Goal: Task Accomplishment & Management: Use online tool/utility

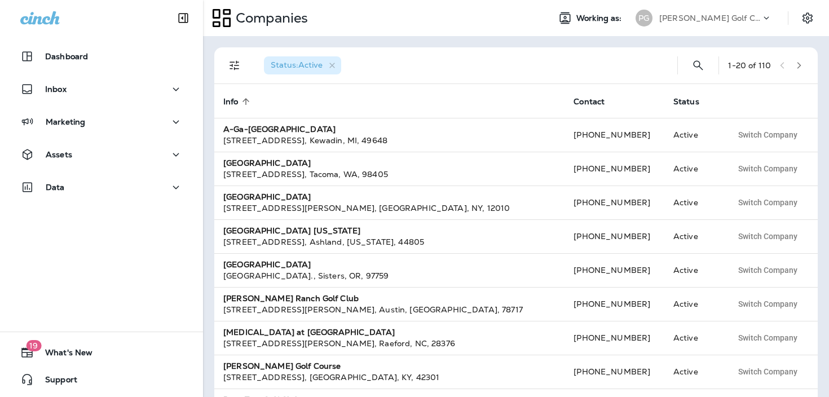
click at [709, 20] on p "[PERSON_NAME] Golf Club" at bounding box center [709, 18] width 101 height 9
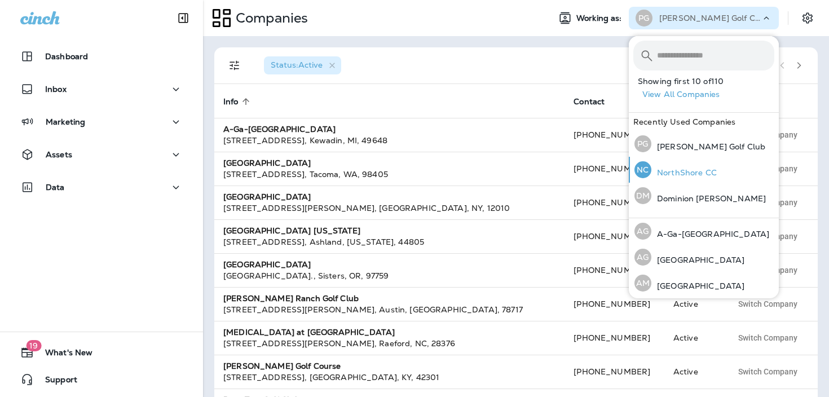
click at [709, 170] on p "NorthShore CC" at bounding box center [683, 172] width 65 height 9
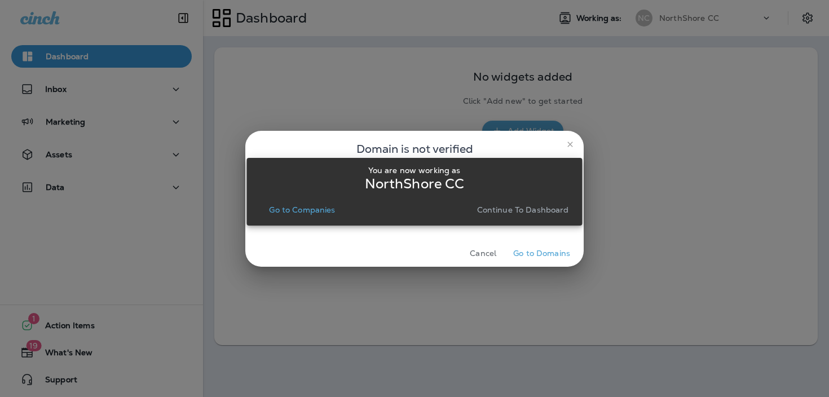
click at [552, 207] on p "Continue to Dashboard" at bounding box center [523, 209] width 92 height 9
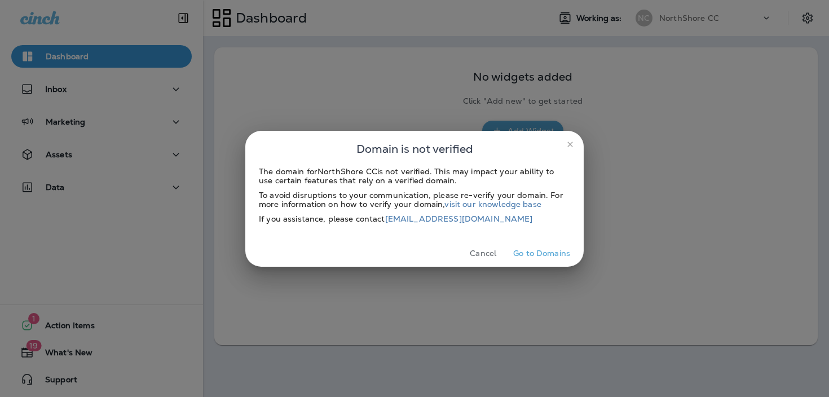
click at [572, 139] on button "close" at bounding box center [570, 144] width 18 height 18
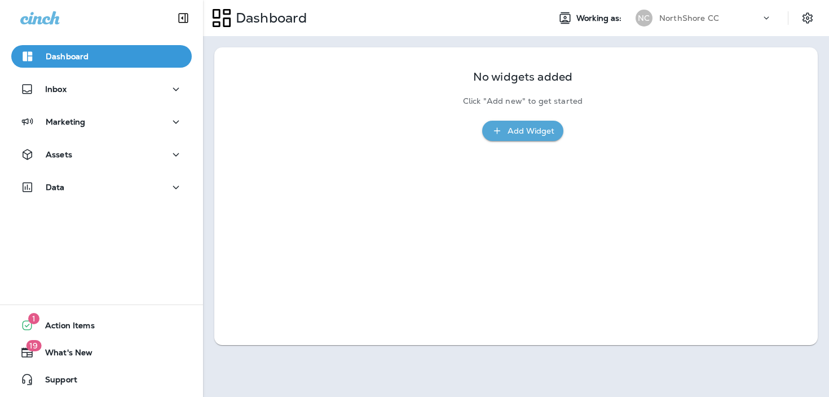
click at [41, 142] on div "Dashboard Inbox Marketing Assets Data" at bounding box center [101, 124] width 203 height 180
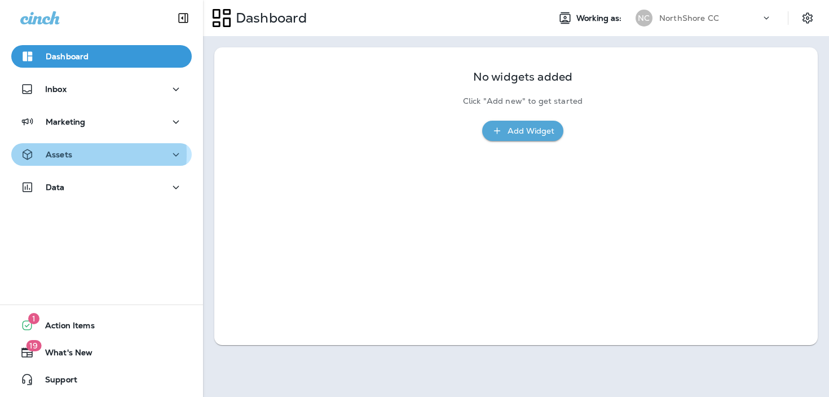
click at [45, 154] on div "Assets" at bounding box center [46, 155] width 52 height 14
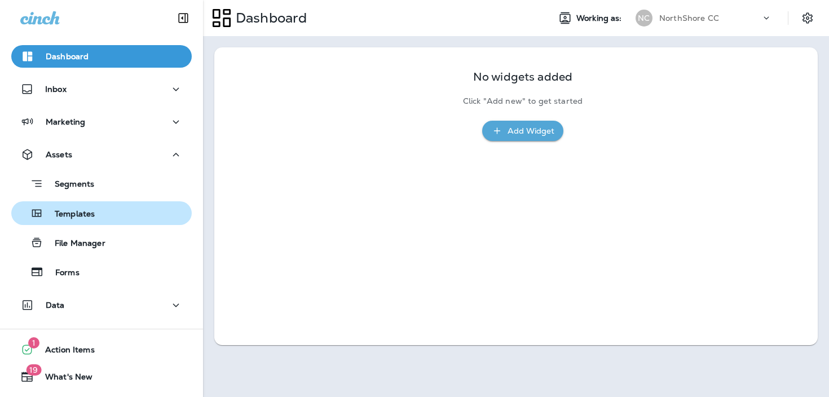
click at [85, 213] on p "Templates" at bounding box center [68, 214] width 51 height 11
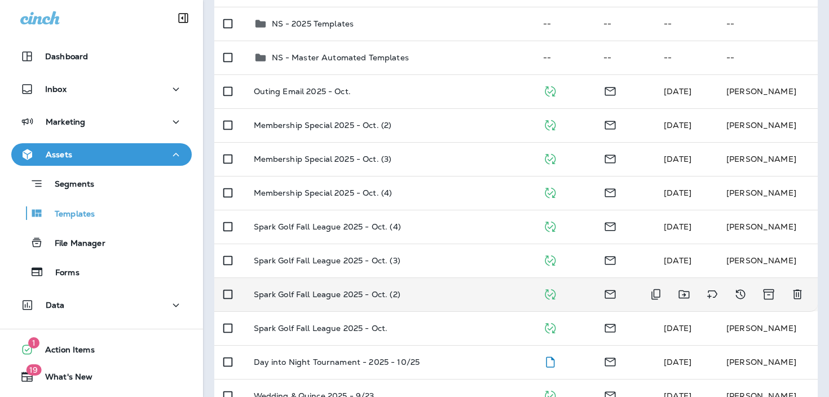
scroll to position [145, 0]
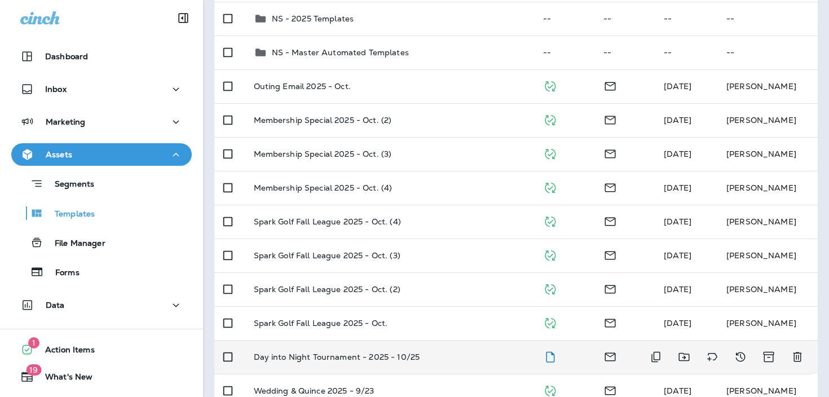
click at [421, 351] on td "Day into Night Tournament - 2025 - 10/25" at bounding box center [390, 357] width 290 height 34
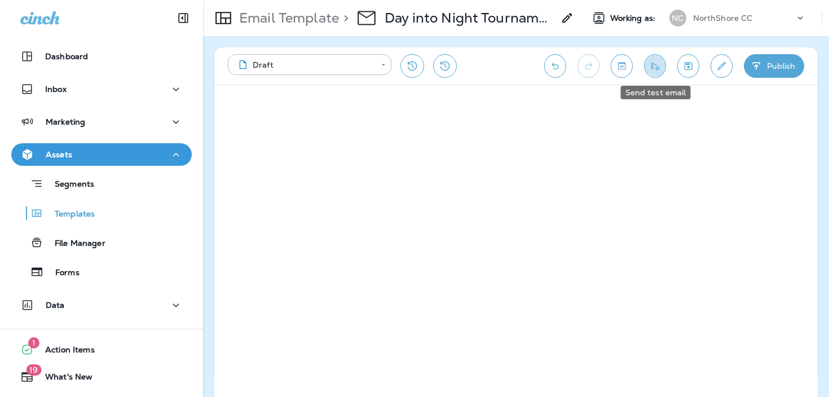
click at [651, 70] on icon "Send test email" at bounding box center [655, 65] width 12 height 11
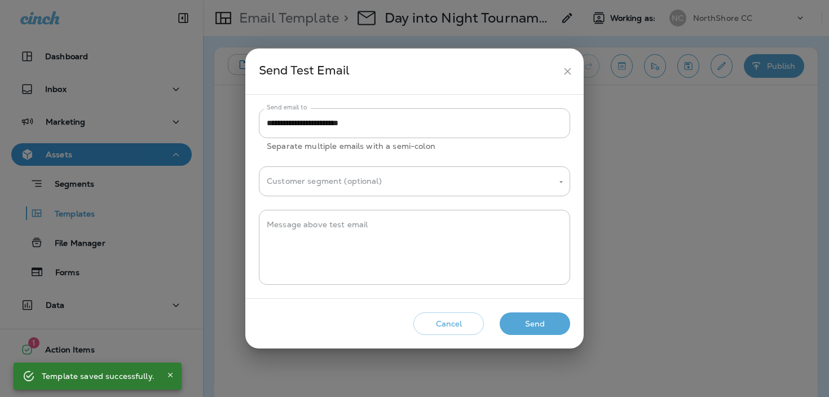
click at [535, 320] on button "Send" at bounding box center [535, 323] width 70 height 23
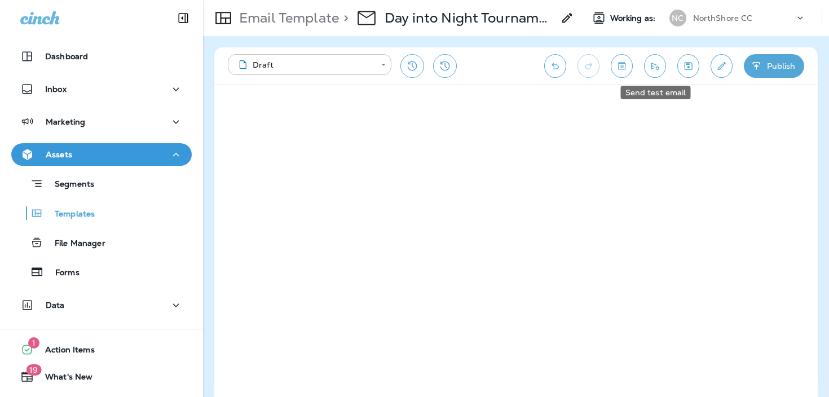
click at [662, 67] on button "Send test email" at bounding box center [655, 66] width 22 height 24
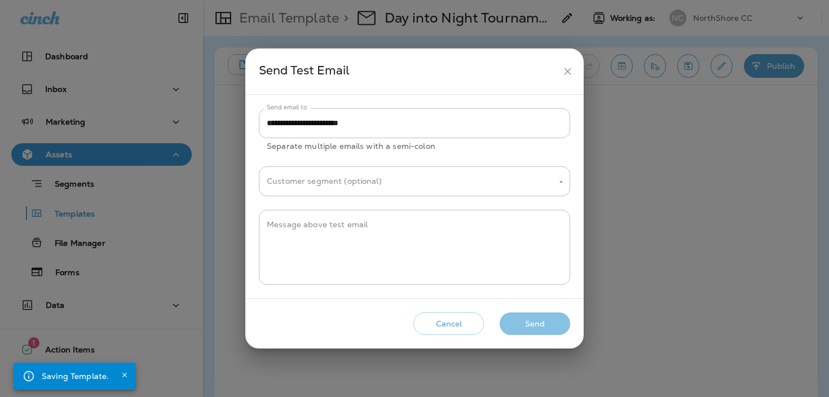
click at [540, 326] on button "Send" at bounding box center [535, 323] width 70 height 23
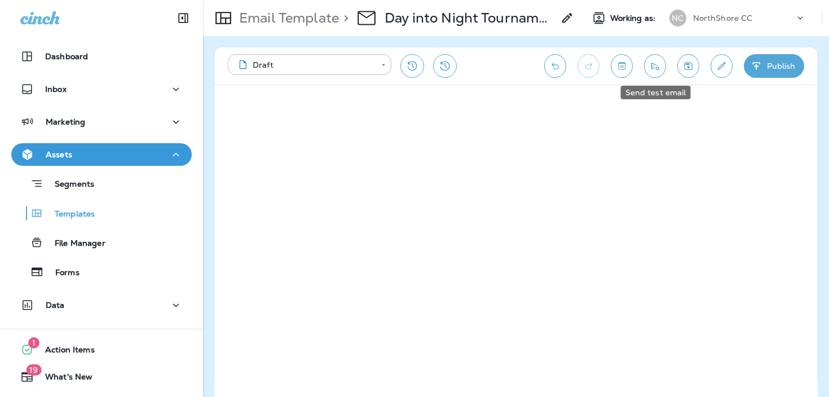
click at [650, 69] on icon "Send test email" at bounding box center [655, 65] width 12 height 11
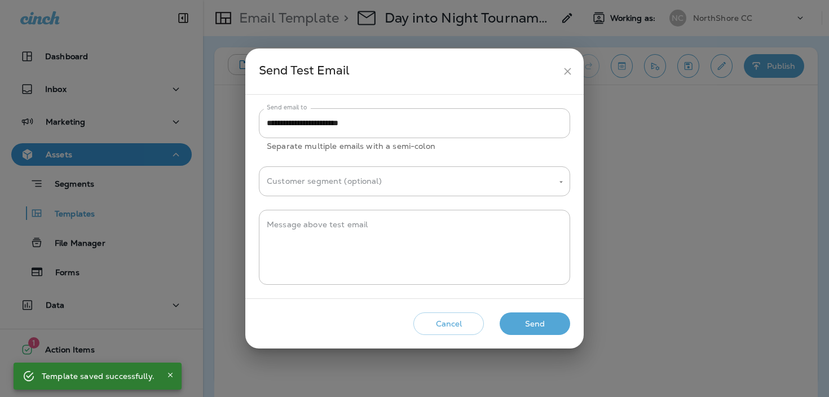
click at [528, 325] on button "Send" at bounding box center [535, 323] width 70 height 23
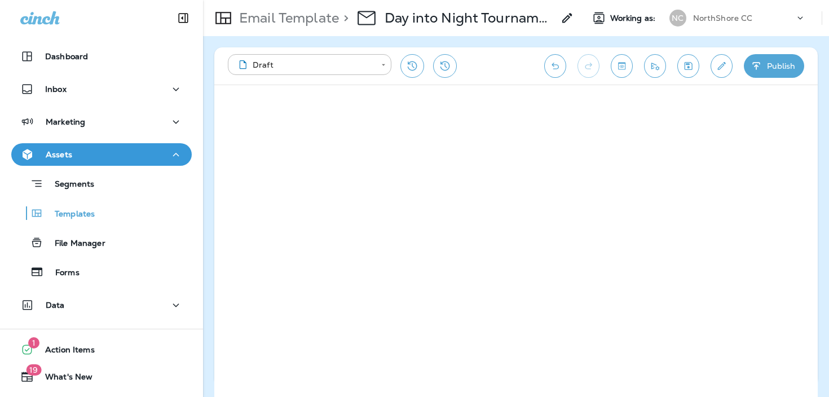
click at [652, 73] on button "Send test email" at bounding box center [655, 66] width 22 height 24
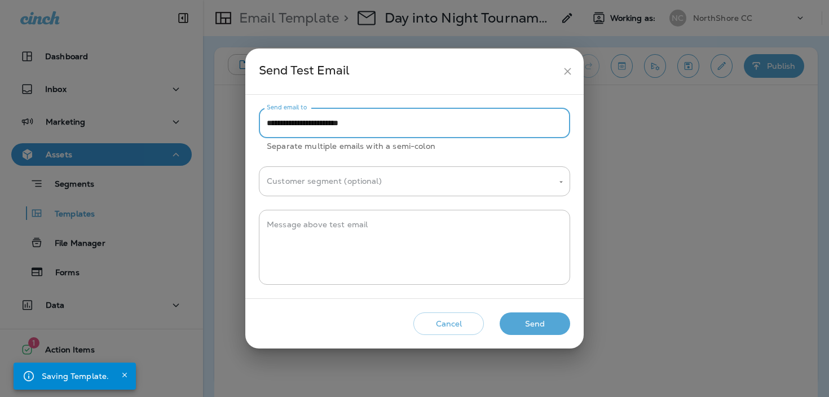
click at [374, 116] on input "**********" at bounding box center [414, 123] width 311 height 30
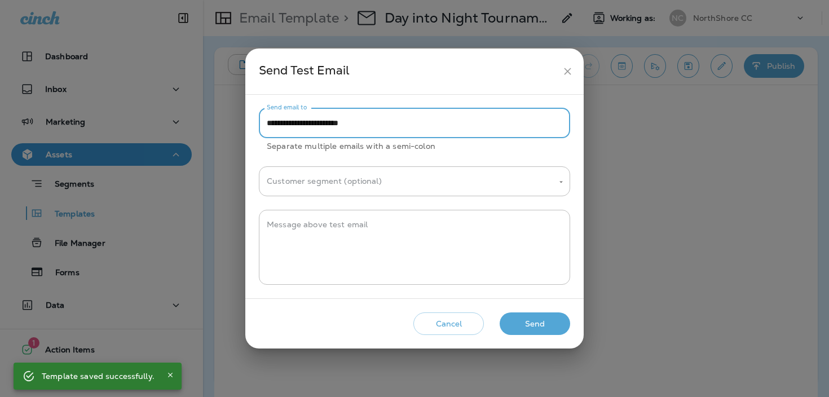
click at [378, 120] on input "**********" at bounding box center [414, 123] width 311 height 30
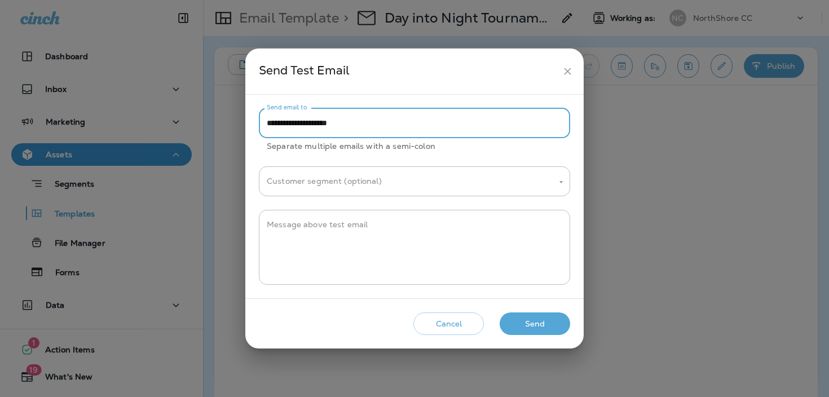
type input "**********"
click at [529, 326] on button "Send" at bounding box center [535, 323] width 70 height 23
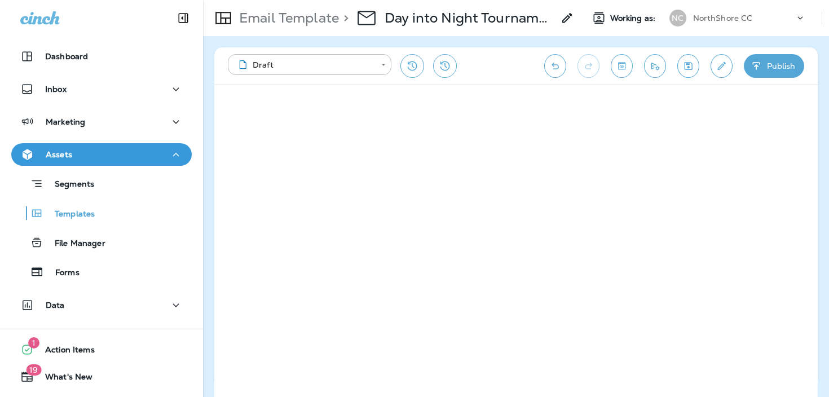
click at [655, 69] on icon "Send test email" at bounding box center [655, 65] width 12 height 11
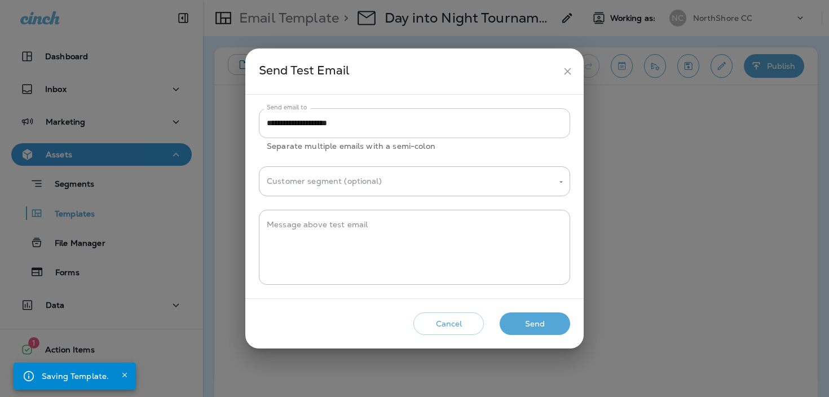
click at [435, 122] on input "**********" at bounding box center [414, 123] width 311 height 30
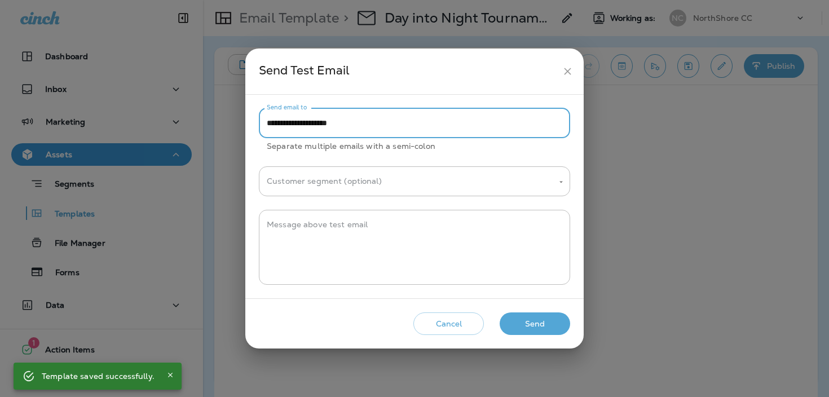
click at [435, 122] on input "**********" at bounding box center [414, 123] width 311 height 30
type input "**********"
click at [537, 321] on button "Send" at bounding box center [535, 323] width 70 height 23
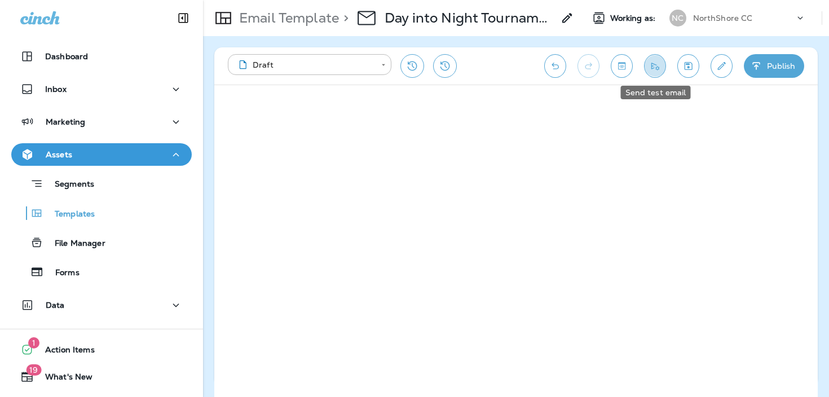
click at [656, 66] on icon "Send test email" at bounding box center [655, 65] width 12 height 11
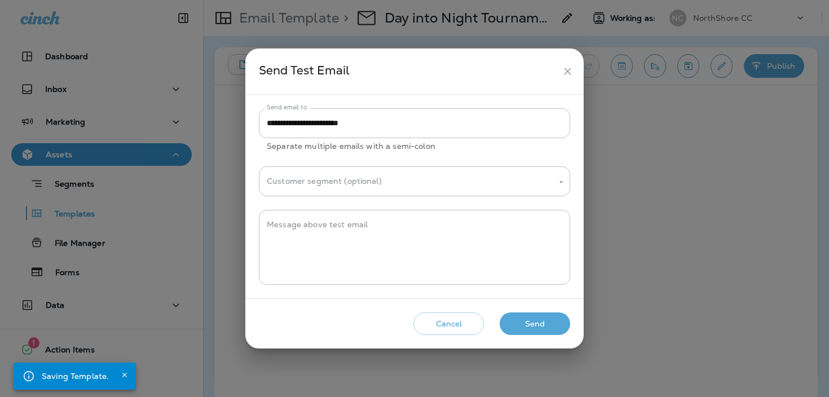
click at [527, 329] on button "Send" at bounding box center [535, 323] width 70 height 23
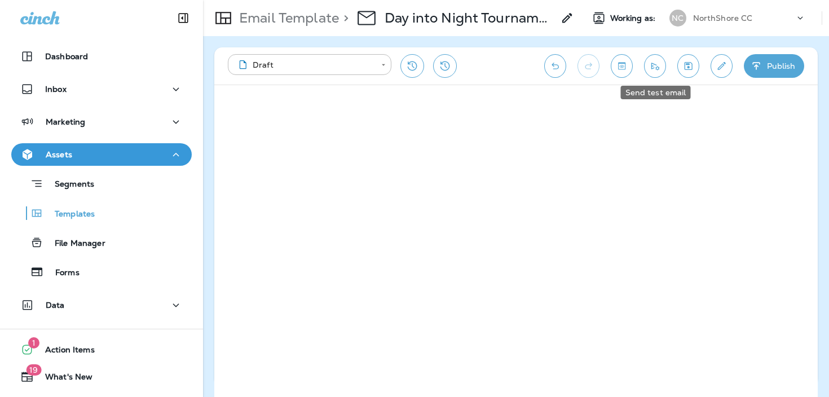
click at [648, 72] on button "Send test email" at bounding box center [655, 66] width 22 height 24
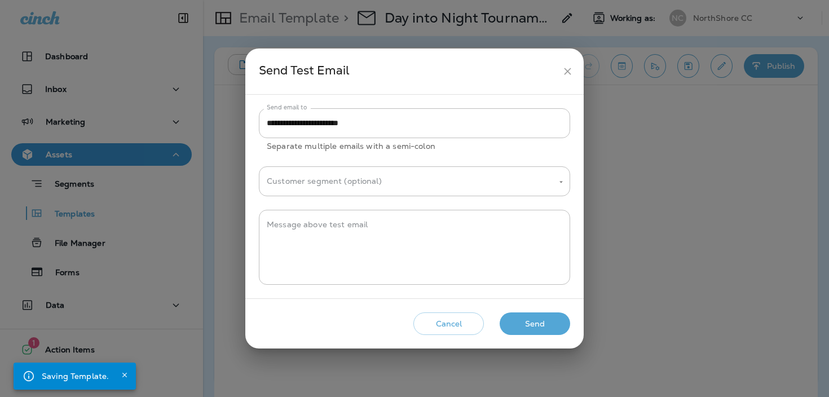
click at [528, 320] on button "Send" at bounding box center [535, 323] width 70 height 23
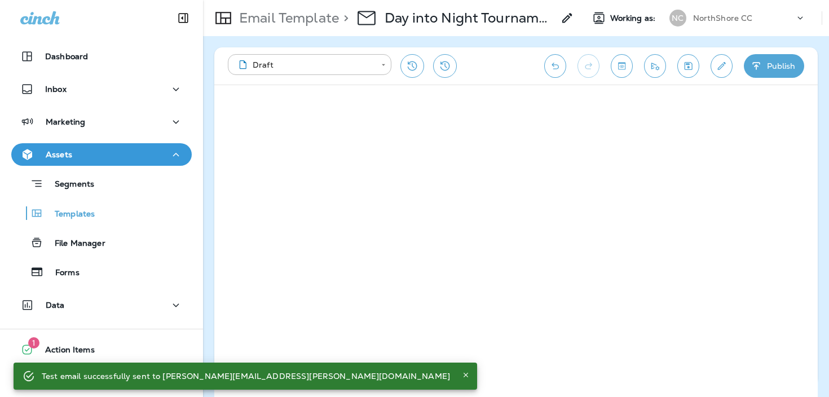
click at [714, 22] on p "NorthShore CC" at bounding box center [723, 18] width 60 height 9
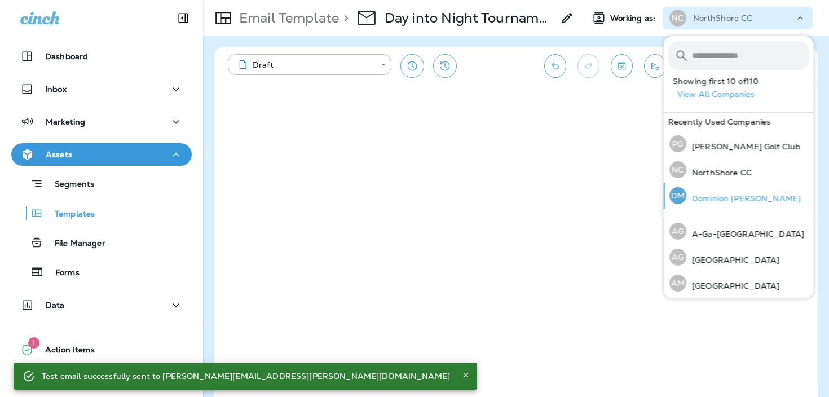
click at [725, 195] on p "Dominion [PERSON_NAME]" at bounding box center [743, 198] width 114 height 9
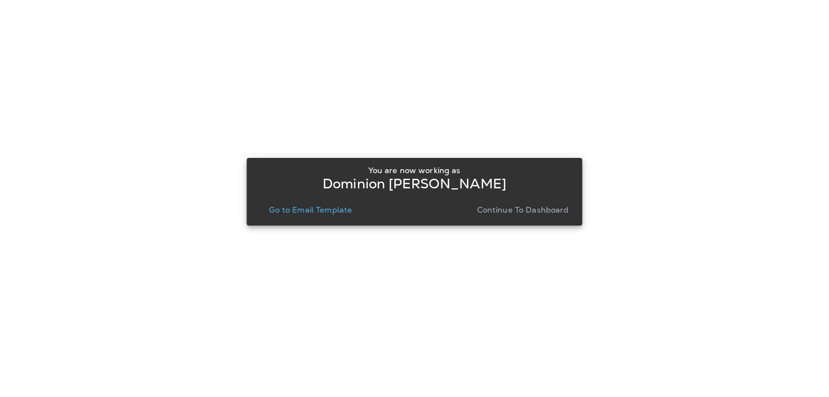
click at [537, 209] on p "Continue to Dashboard" at bounding box center [523, 209] width 92 height 9
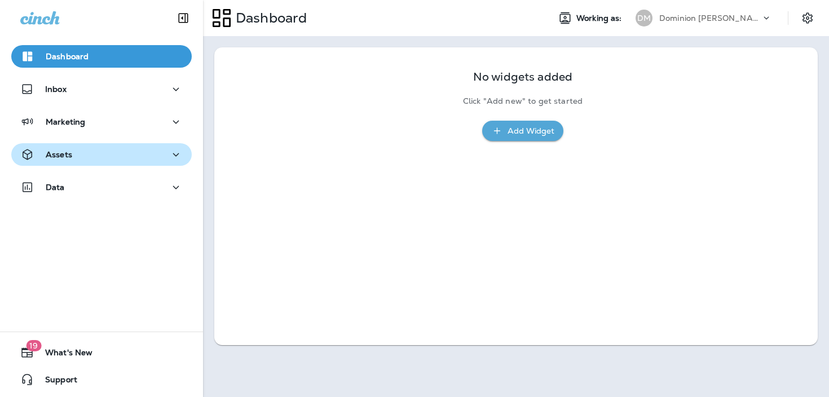
click at [100, 160] on div "Assets" at bounding box center [101, 155] width 162 height 14
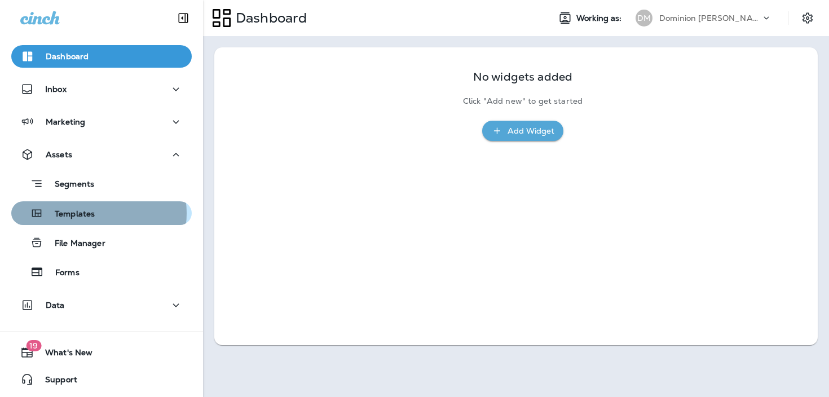
click at [95, 213] on div "Templates" at bounding box center [101, 213] width 171 height 17
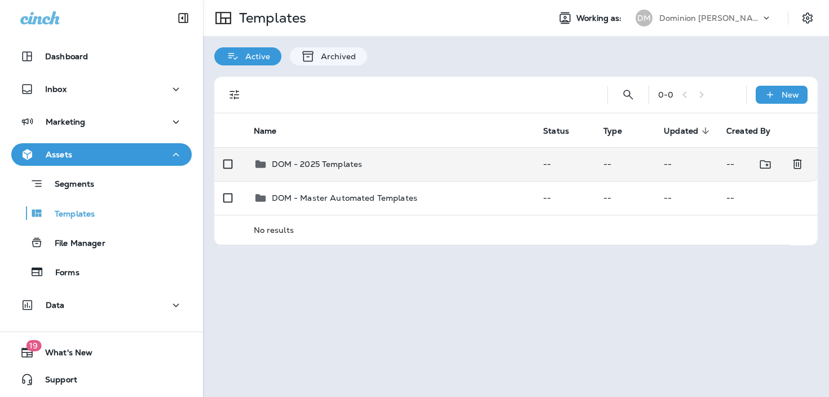
click at [442, 168] on div "DOM - 2025 Templates" at bounding box center [390, 164] width 272 height 14
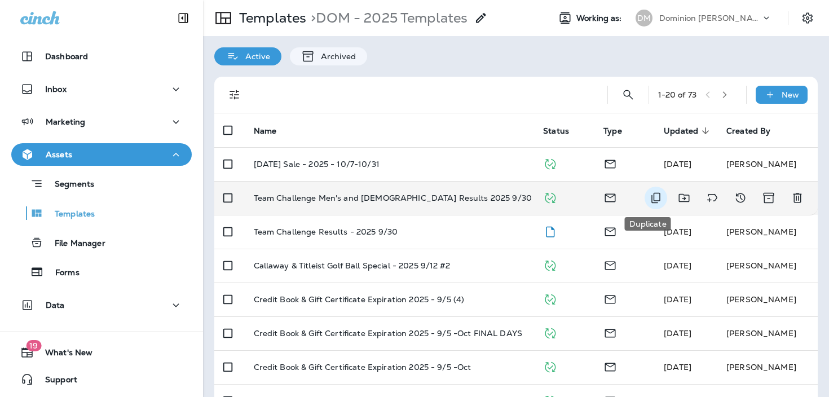
click at [654, 198] on button "Duplicate" at bounding box center [655, 198] width 23 height 23
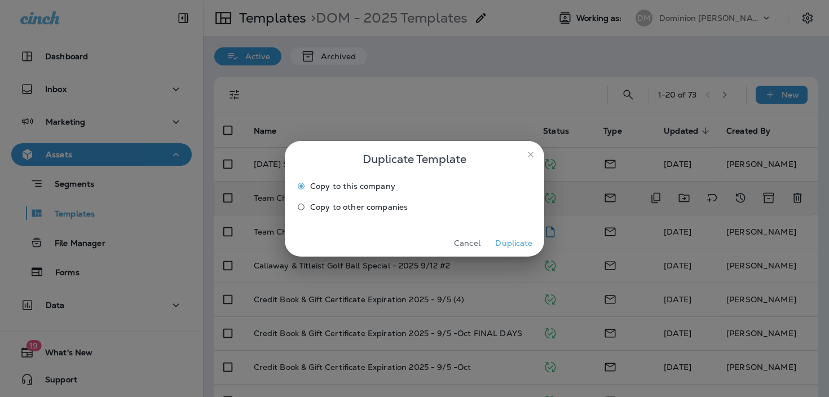
click at [518, 245] on button "Duplicate" at bounding box center [514, 243] width 42 height 17
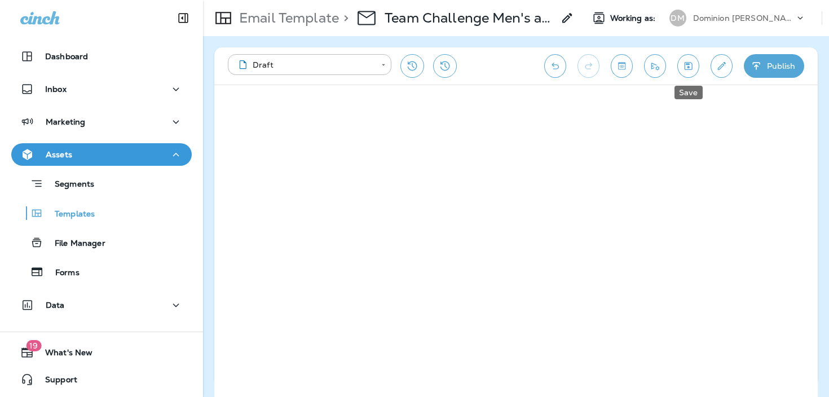
click at [689, 68] on icon "Save" at bounding box center [688, 66] width 8 height 8
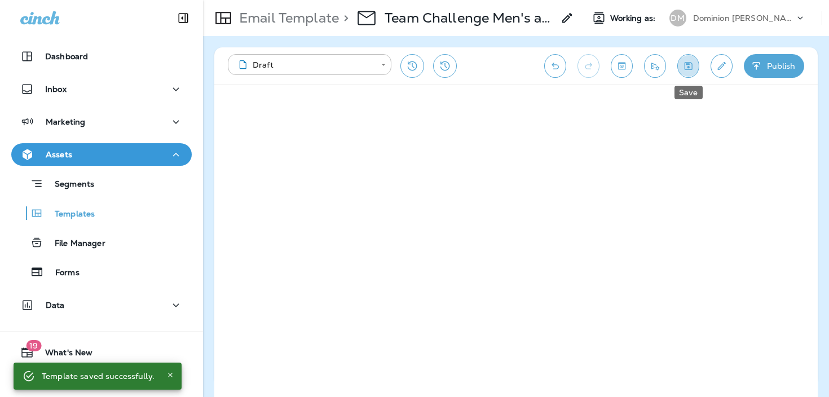
click at [689, 68] on icon "Save" at bounding box center [688, 65] width 12 height 11
click at [712, 64] on button "Edit details" at bounding box center [721, 66] width 22 height 24
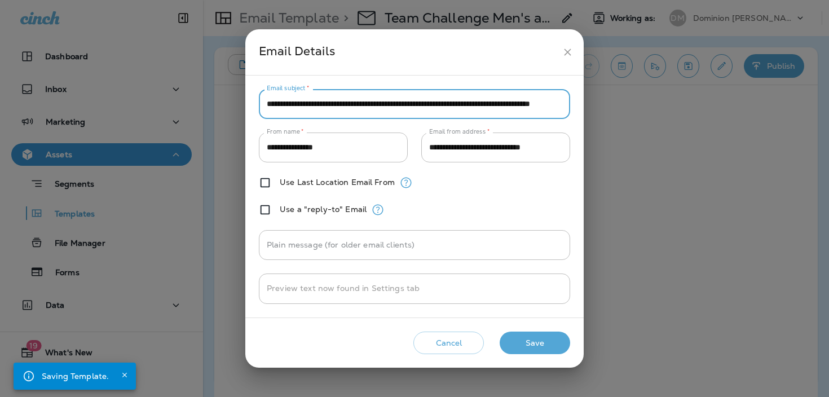
drag, startPoint x: 329, startPoint y: 105, endPoint x: 240, endPoint y: 108, distance: 89.7
click at [240, 108] on div "**********" at bounding box center [414, 198] width 829 height 397
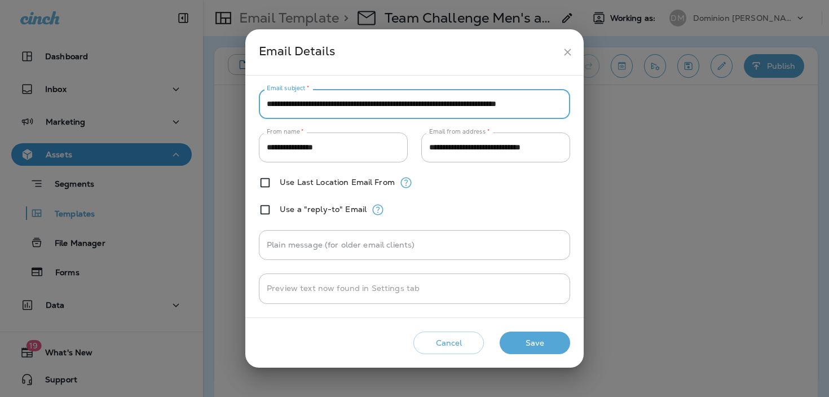
type input "**********"
click at [523, 336] on button "Save" at bounding box center [535, 342] width 70 height 23
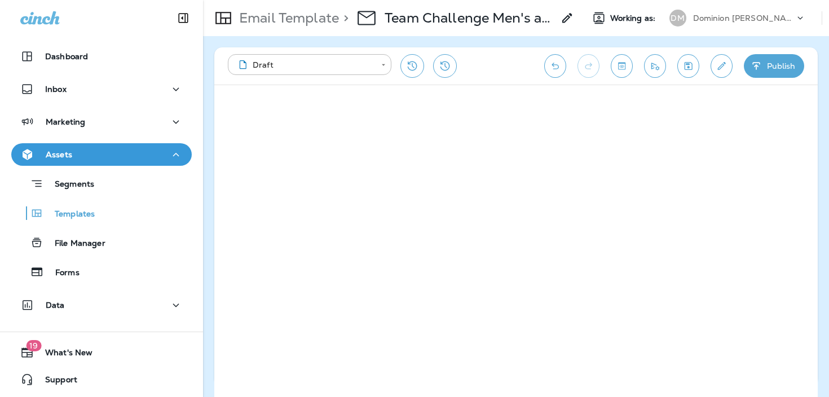
click at [693, 72] on button "Save" at bounding box center [688, 66] width 22 height 24
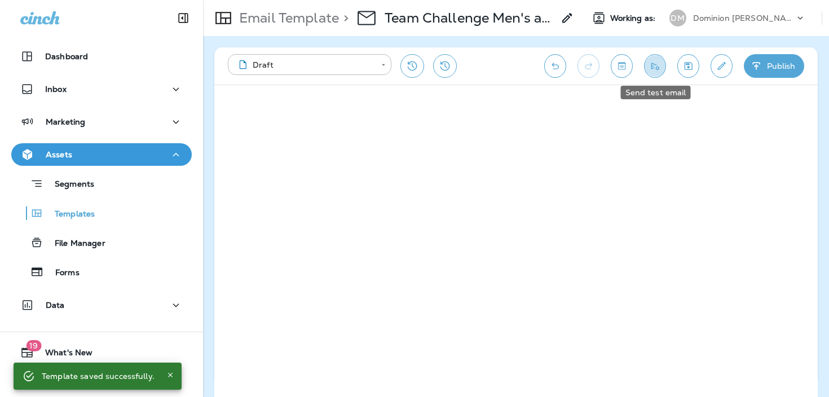
click at [649, 68] on icon "Send test email" at bounding box center [655, 65] width 12 height 11
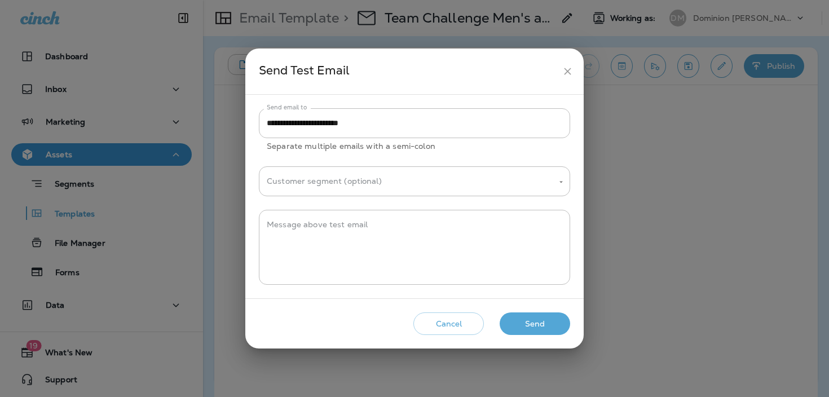
click at [528, 318] on button "Send" at bounding box center [535, 323] width 70 height 23
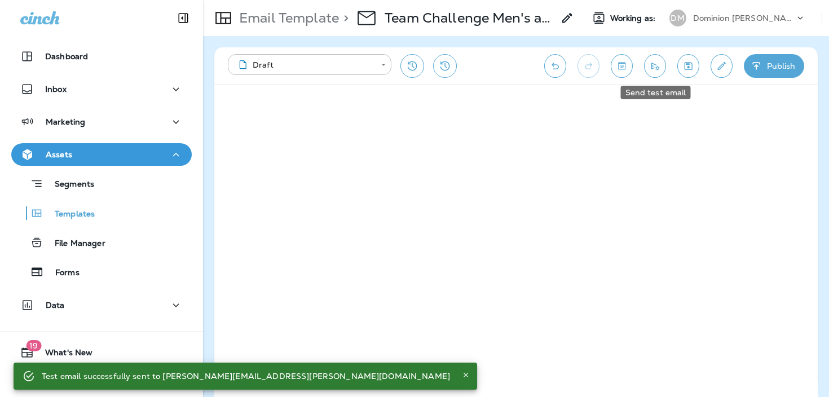
click at [659, 73] on button "Send test email" at bounding box center [655, 66] width 22 height 24
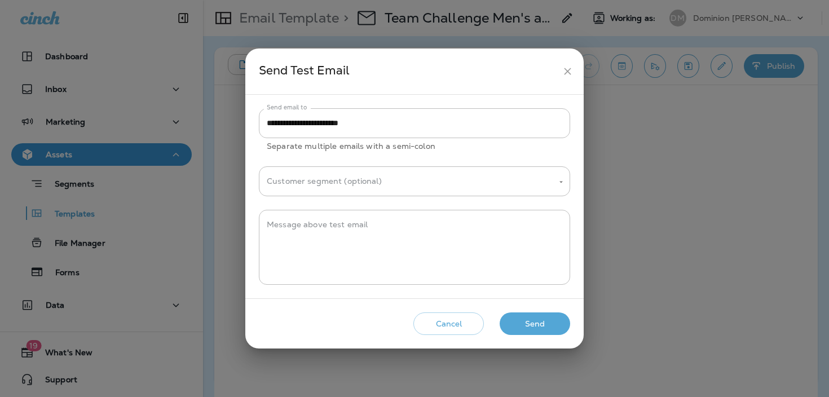
click at [531, 332] on button "Send" at bounding box center [535, 323] width 70 height 23
